Goal: Navigation & Orientation: Find specific page/section

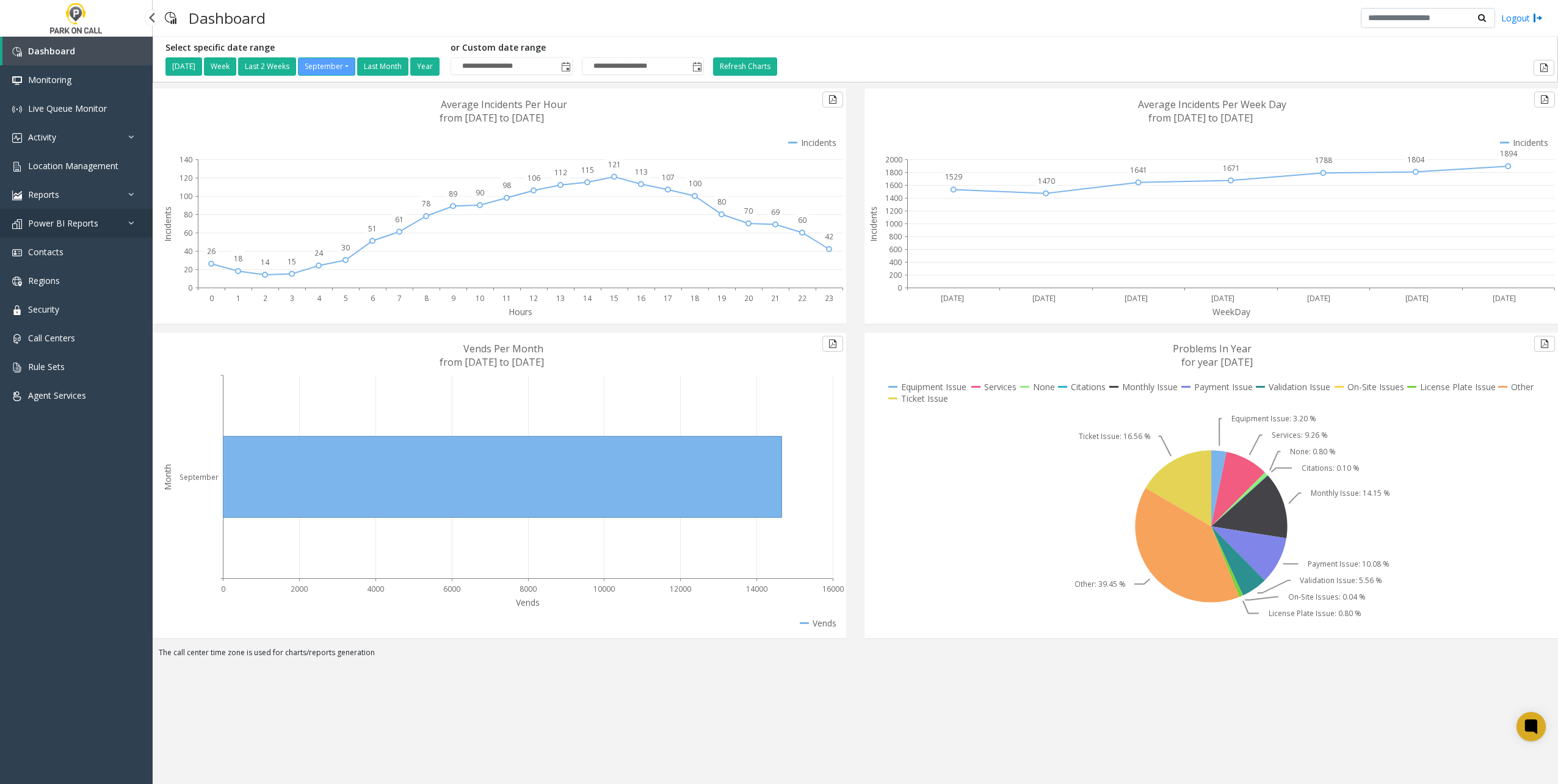
click at [85, 228] on span "Power BI Reports" at bounding box center [63, 223] width 70 height 12
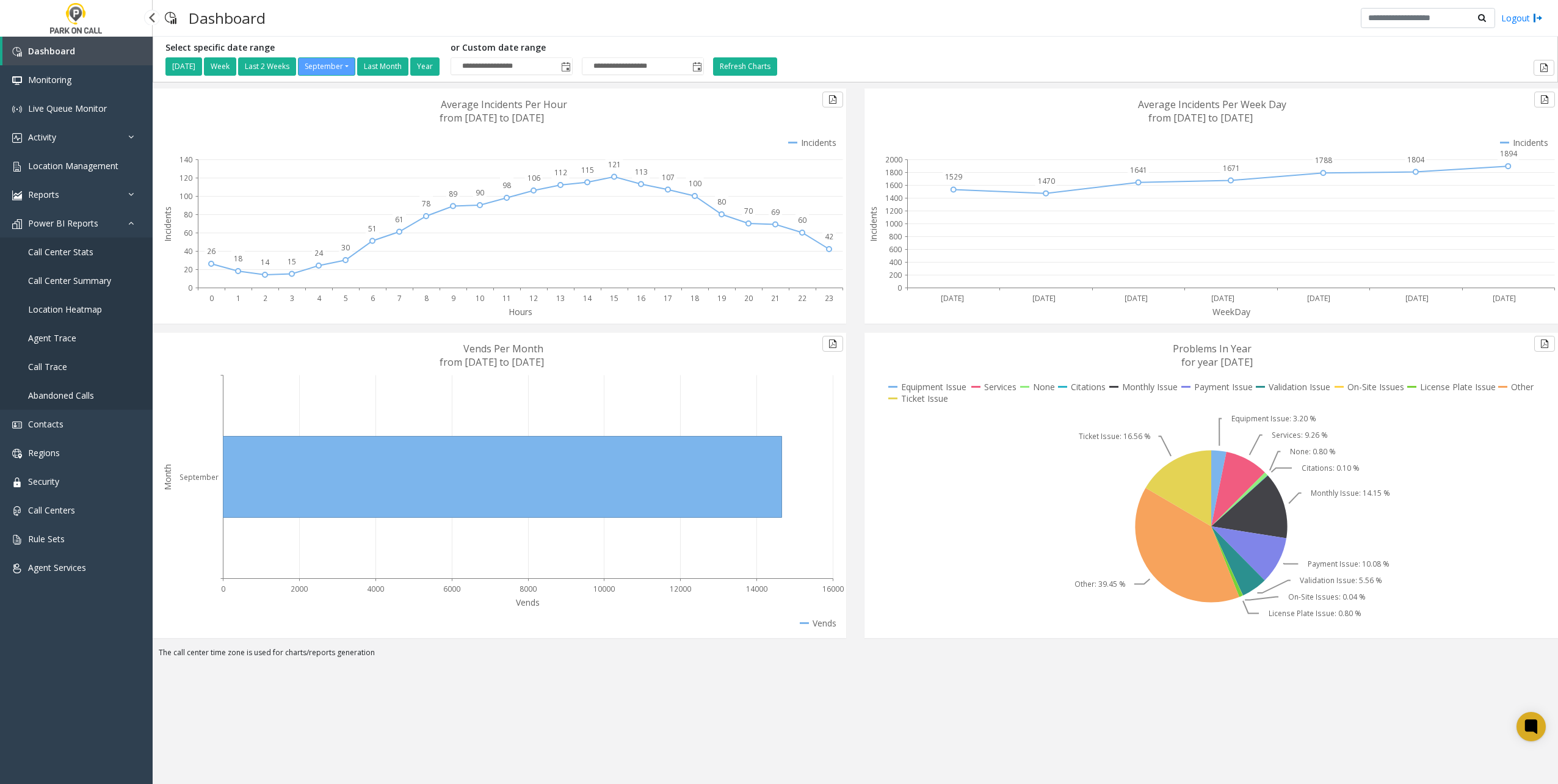
click at [94, 340] on link "Agent Trace" at bounding box center [76, 338] width 153 height 29
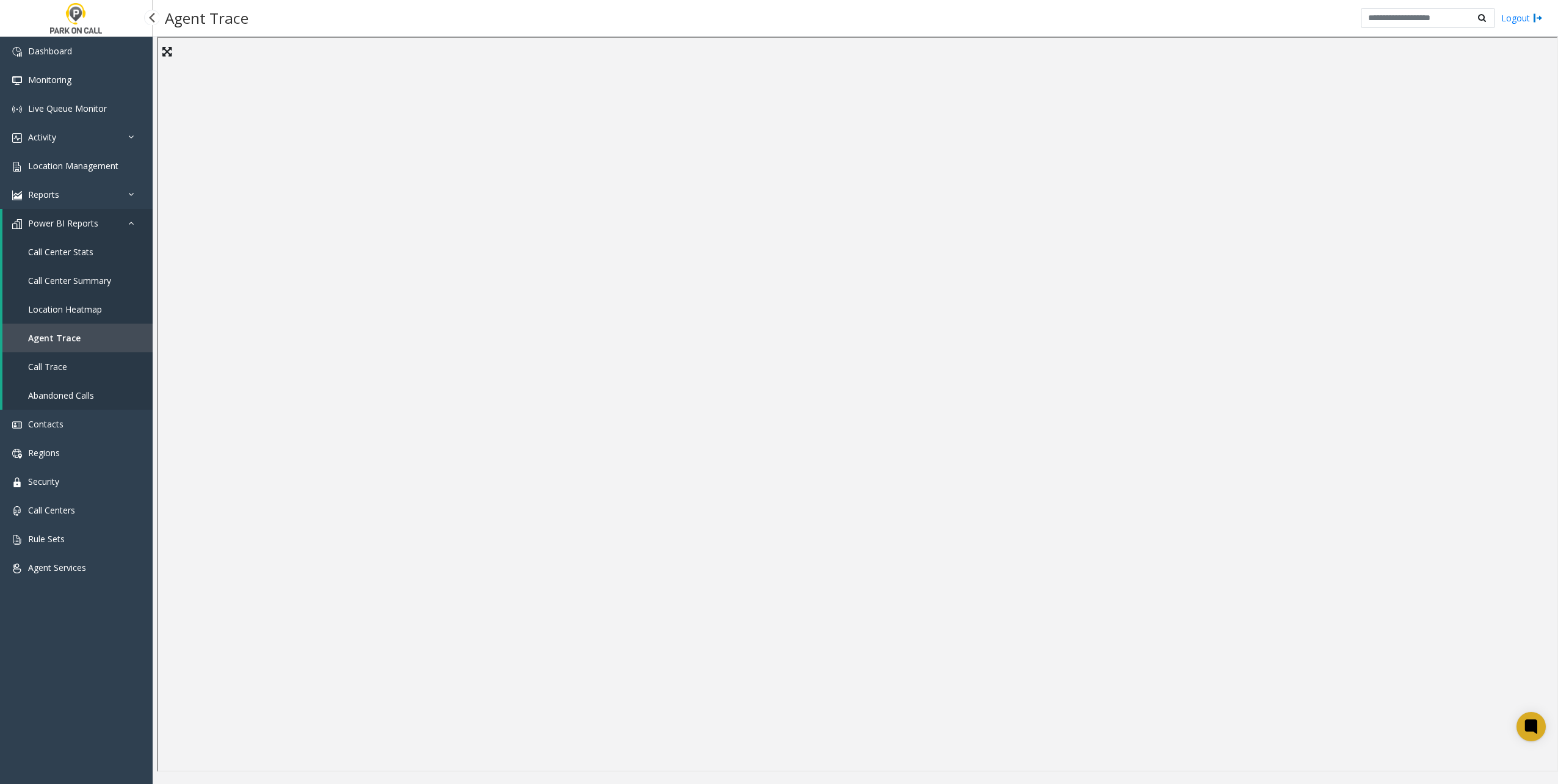
click at [66, 370] on span "Call Trace" at bounding box center [48, 366] width 39 height 12
click at [103, 284] on span "Call Center Summary" at bounding box center [70, 280] width 83 height 12
click at [121, 556] on link "Agent Services" at bounding box center [76, 567] width 153 height 29
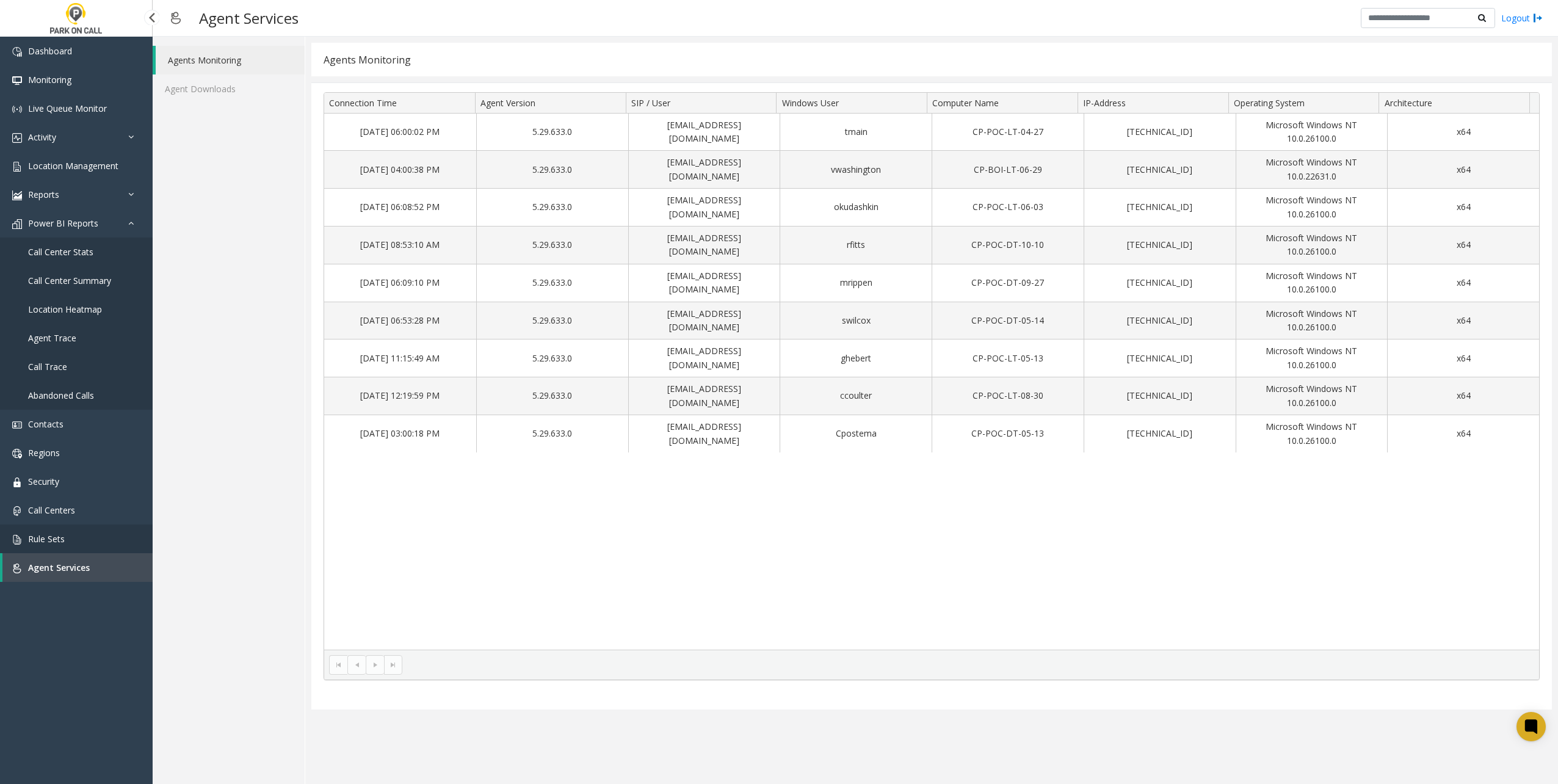
click at [90, 545] on link "Rule Sets" at bounding box center [76, 539] width 153 height 29
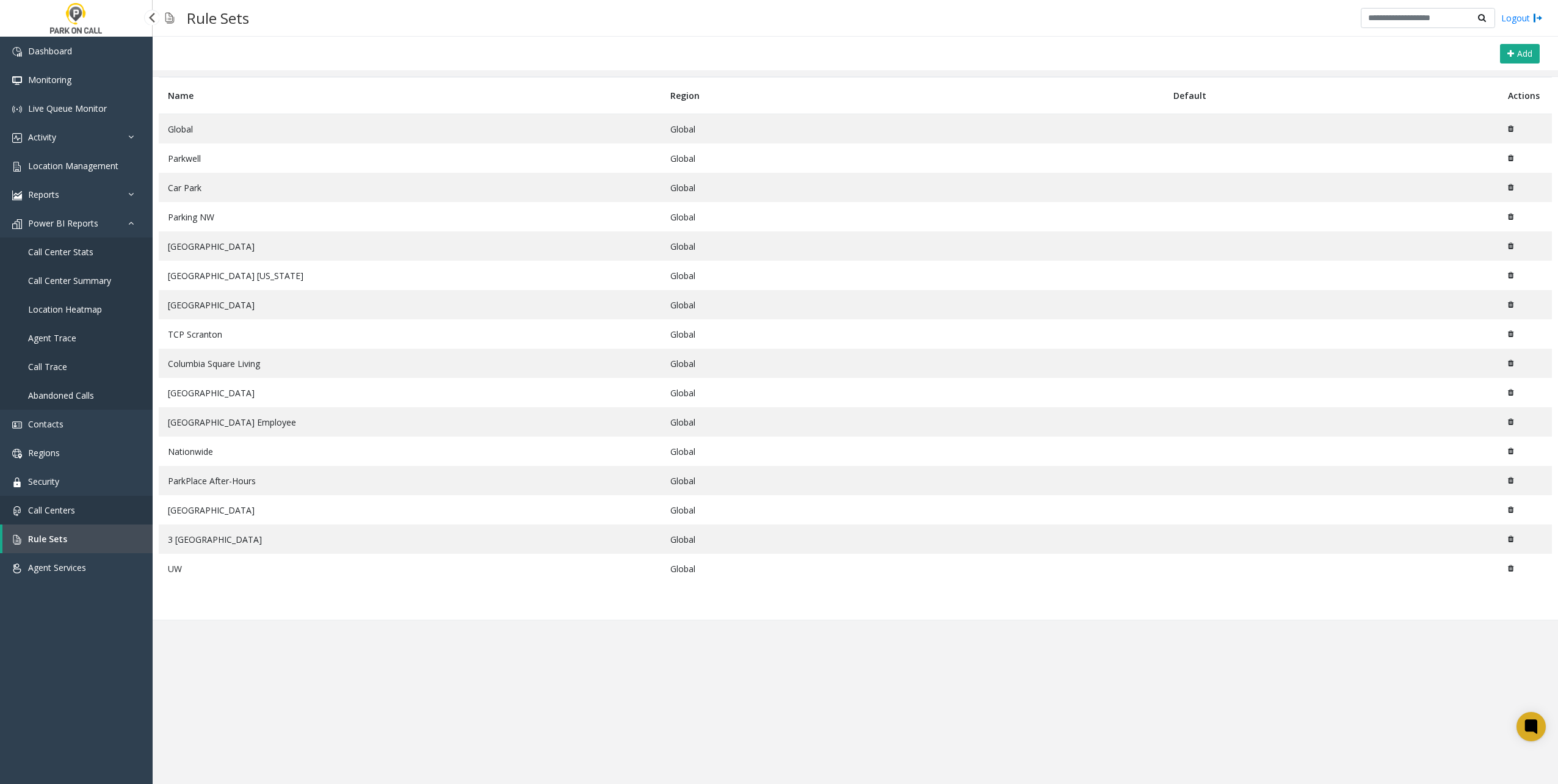
click at [85, 520] on link "Call Centers" at bounding box center [76, 510] width 153 height 29
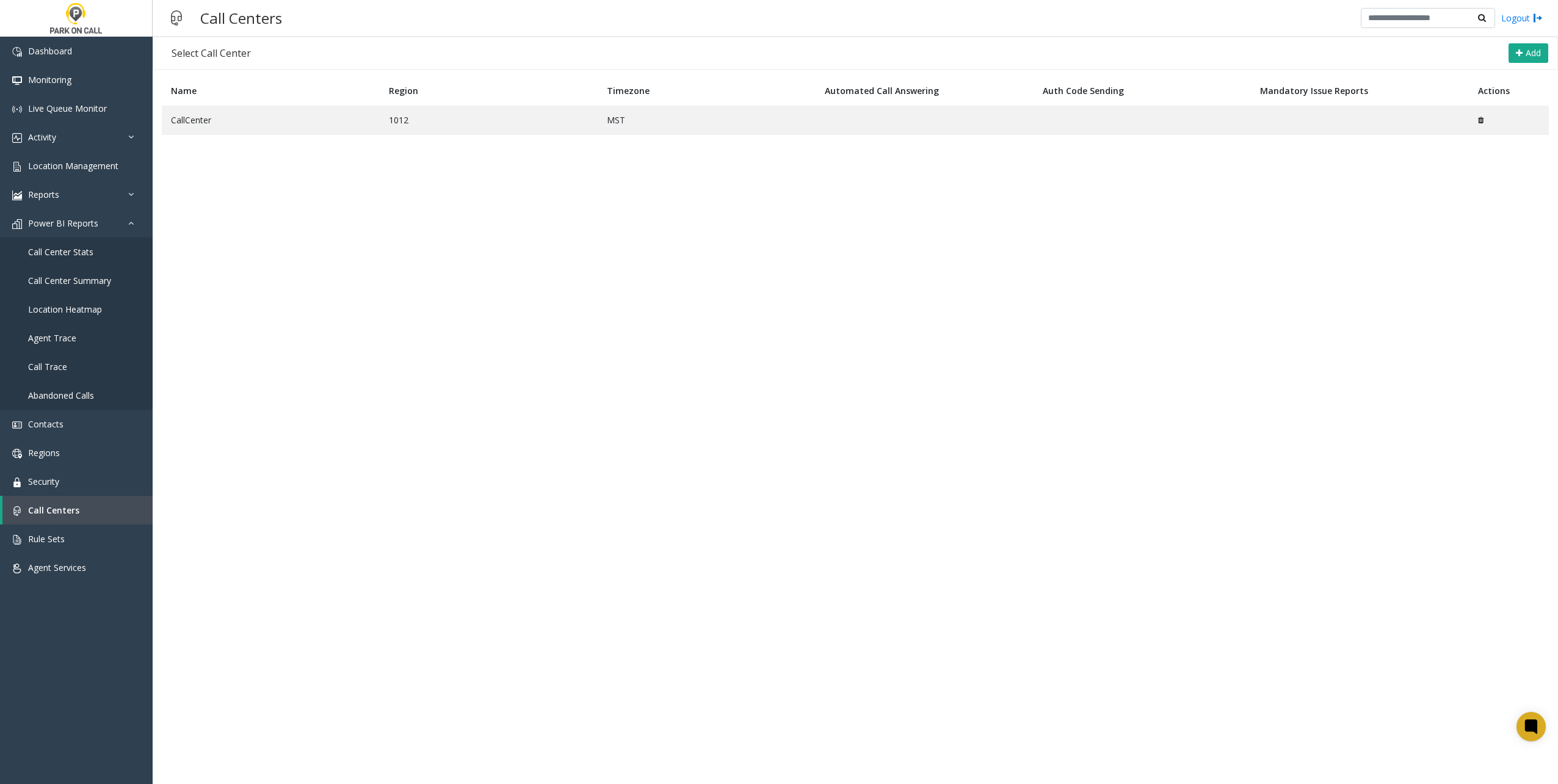
click at [304, 134] on table "Name Region Timezone Automated Call Answering Auth Code Sending Mandatory Issue…" at bounding box center [855, 117] width 1399 height 84
click at [301, 123] on td "CallCenter" at bounding box center [271, 120] width 218 height 29
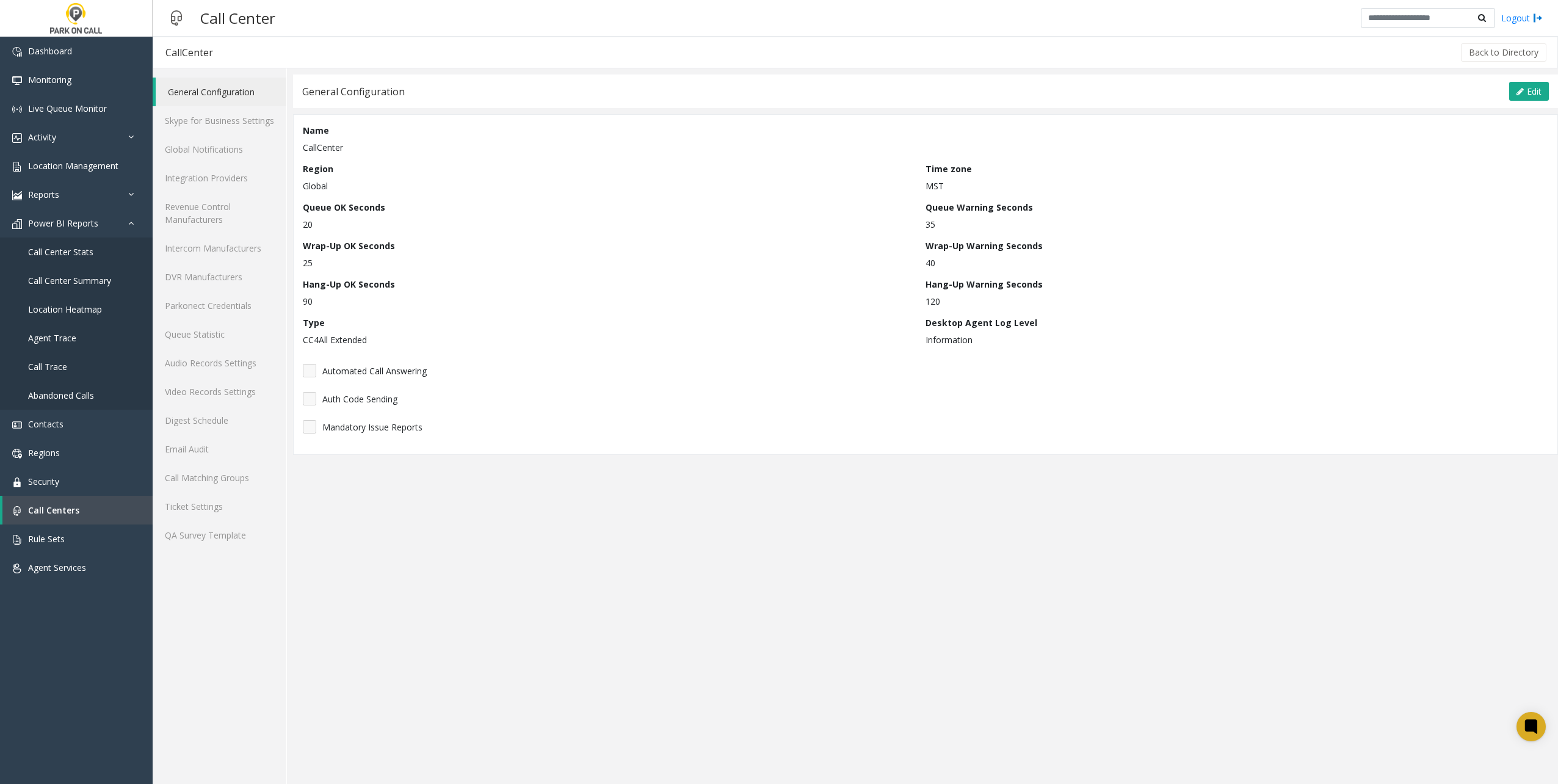
click at [243, 549] on div "General Configuration Skype for Business Settings Global Notifications Integrat…" at bounding box center [220, 426] width 134 height 715
click at [239, 529] on link "QA Survey Template" at bounding box center [219, 535] width 133 height 29
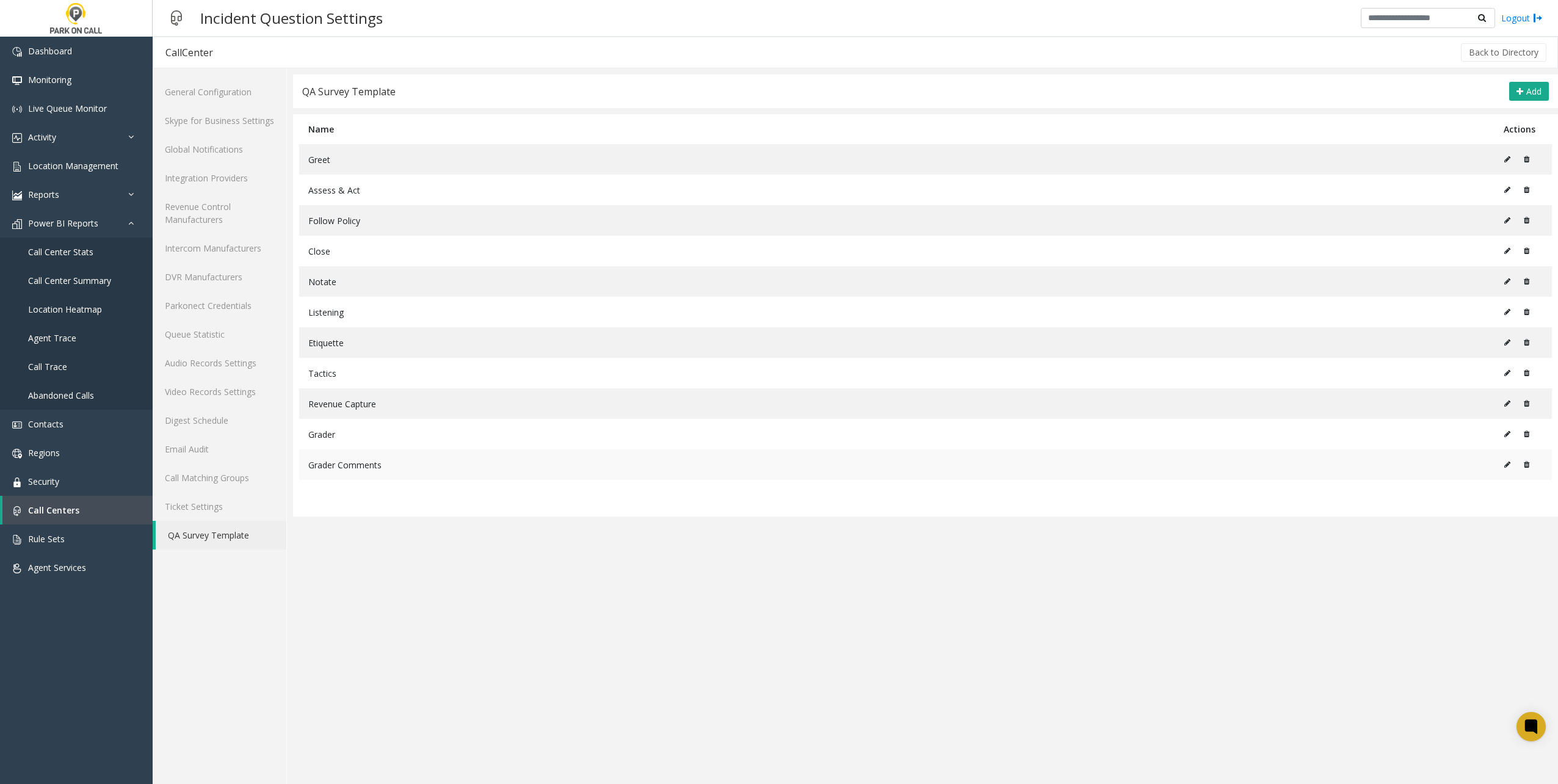
click at [342, 459] on td "Grader Comments" at bounding box center [897, 464] width 1196 height 31
